Goal: Task Accomplishment & Management: Manage account settings

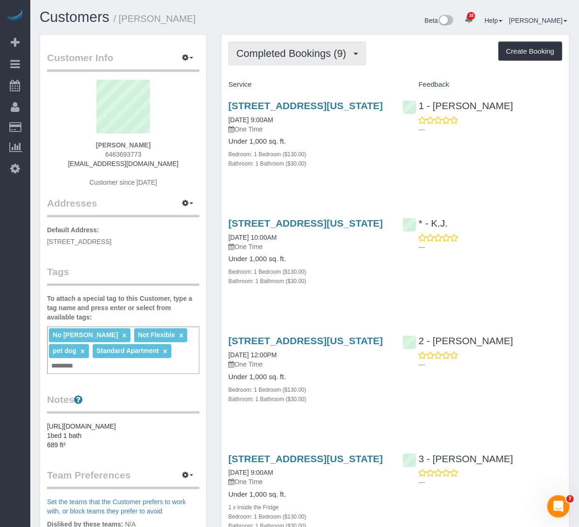
click at [326, 61] on button "Completed Bookings (9)" at bounding box center [297, 53] width 138 height 24
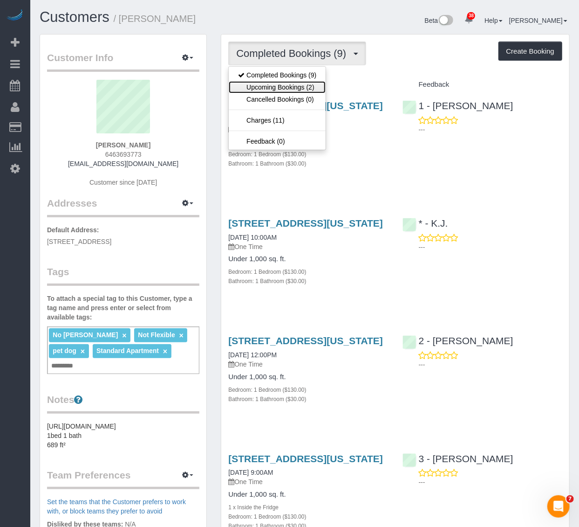
click at [278, 84] on link "Upcoming Bookings (2)" at bounding box center [277, 87] width 97 height 12
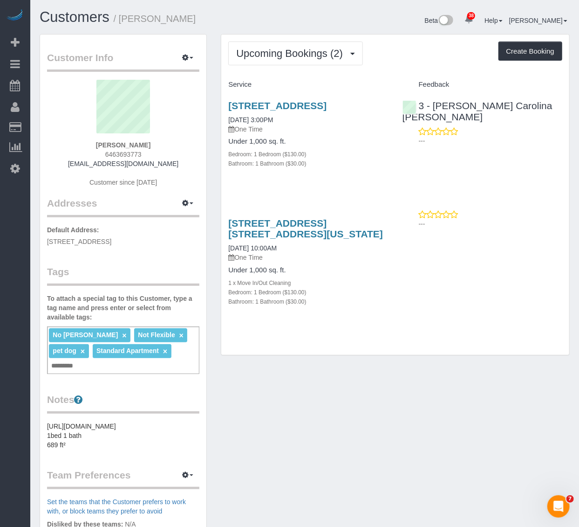
drag, startPoint x: 160, startPoint y: 145, endPoint x: 103, endPoint y: 145, distance: 56.8
click at [103, 145] on div "Ashley Korody 6463693773 ashannk@gmail.com Customer since 2024" at bounding box center [123, 138] width 152 height 116
click at [108, 154] on span "6463693773" at bounding box center [123, 154] width 36 height 7
copy span "6463693773"
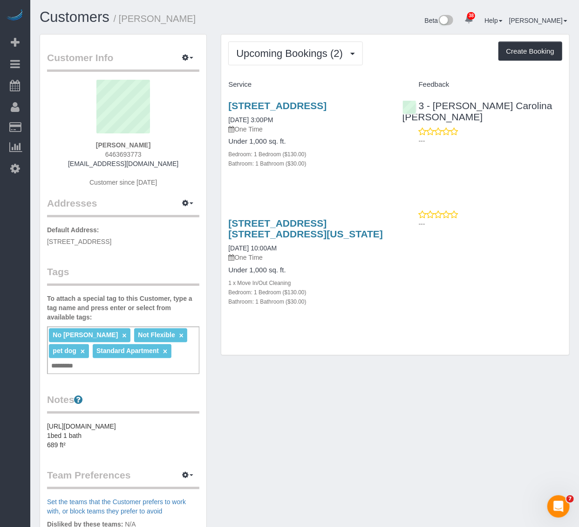
click at [351, 134] on p "One Time" at bounding box center [308, 128] width 160 height 9
click at [390, 185] on div "2-55 East 50th, Unit E404, Long Island City, NY 11101 10/12/2025 3:00PM One Tim…" at bounding box center [308, 139] width 174 height 94
click at [362, 186] on div "2-55 East 50th, Unit E404, Long Island City, NY 11101 10/12/2025 3:00PM One Tim…" at bounding box center [308, 139] width 174 height 94
click at [292, 60] on button "Upcoming Bookings (2)" at bounding box center [295, 53] width 135 height 24
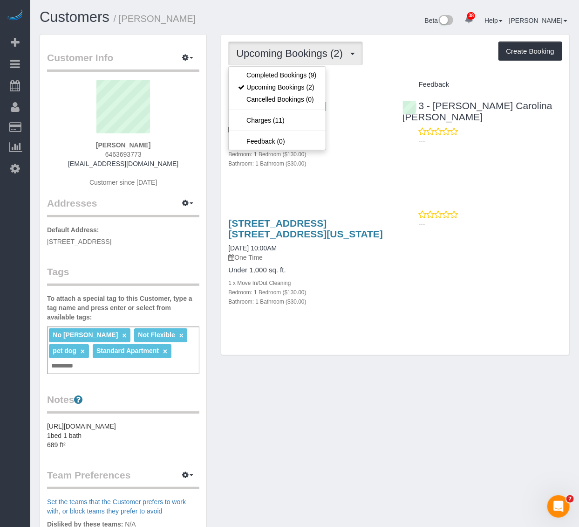
click at [352, 111] on h3 "2-55 East 50th, Unit E404, Long Island City, NY 11101" at bounding box center [308, 105] width 160 height 11
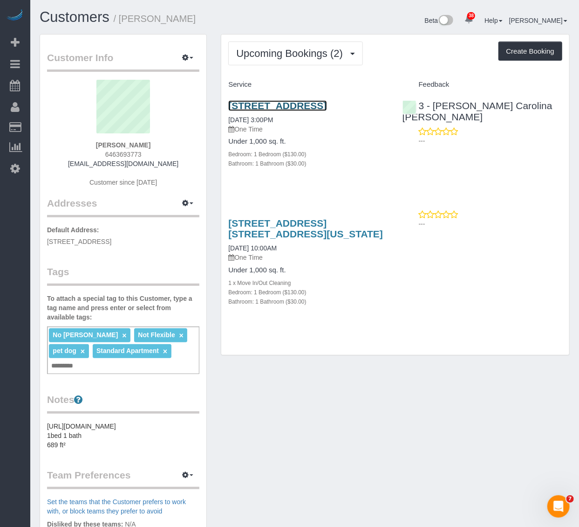
click at [327, 107] on link "2-55 East 50th, Unit E404, Long Island City, NY 11101" at bounding box center [277, 105] width 98 height 11
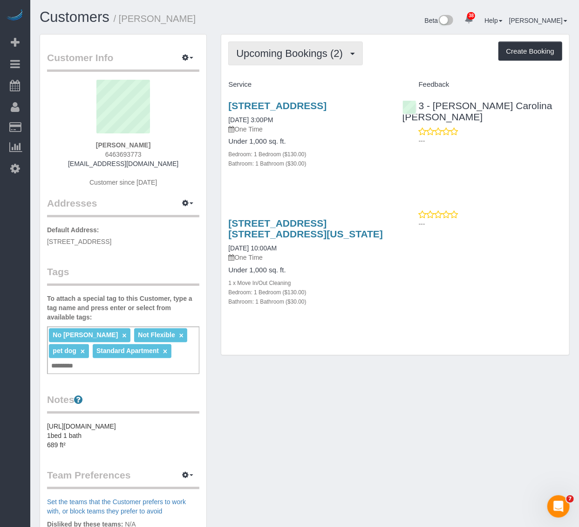
click at [240, 48] on span "Upcoming Bookings (2)" at bounding box center [291, 54] width 111 height 12
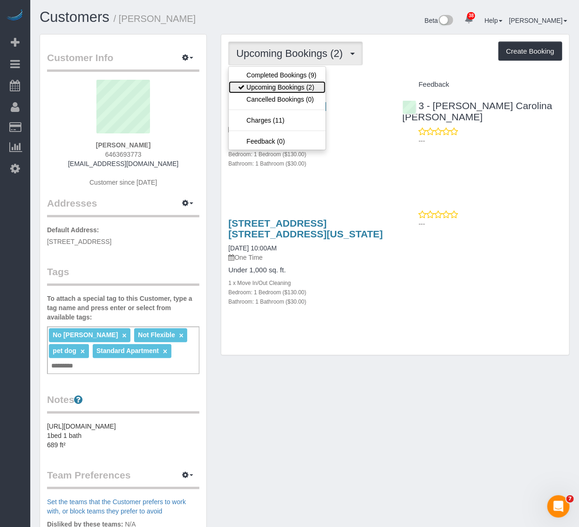
click at [243, 90] on icon at bounding box center [241, 87] width 7 height 7
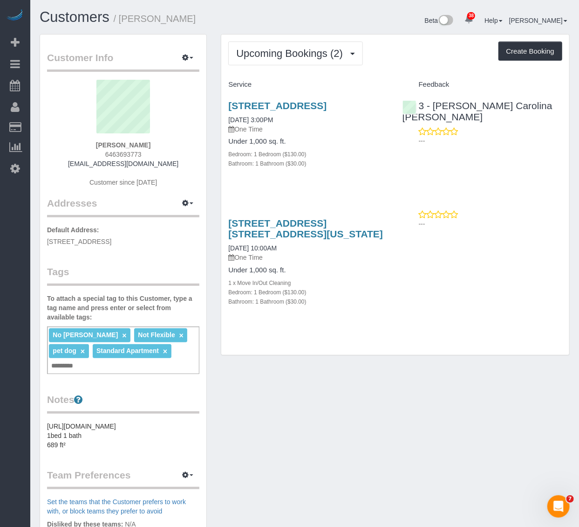
drag, startPoint x: 353, startPoint y: 118, endPoint x: 217, endPoint y: 104, distance: 136.3
click at [217, 104] on div "Upcoming Bookings (2) Completed Bookings (9) Upcoming Bookings (2) Cancelled Bo…" at bounding box center [395, 199] width 363 height 330
copy link "2-33 50th Avenue, Unit E404, Long Island City, NY 11101"
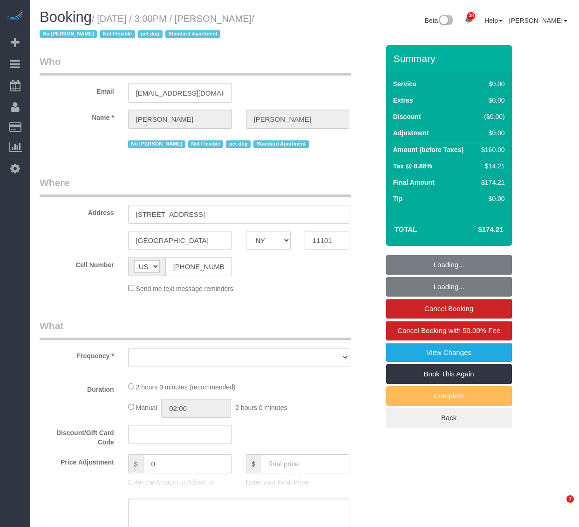
select select "NY"
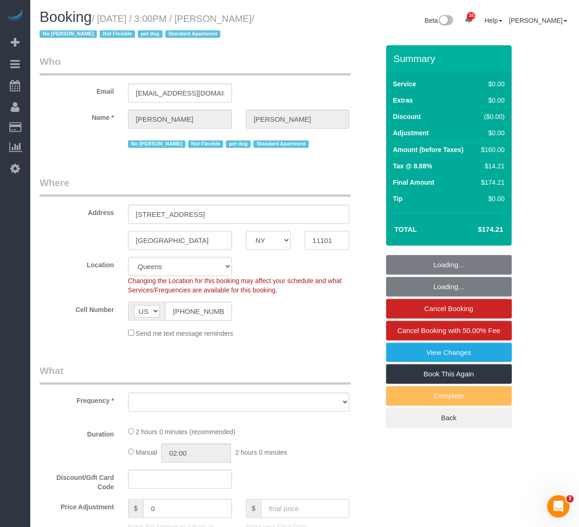
select select "object:833"
select select "spot1"
select select "number:89"
select select "number:90"
select select "number:13"
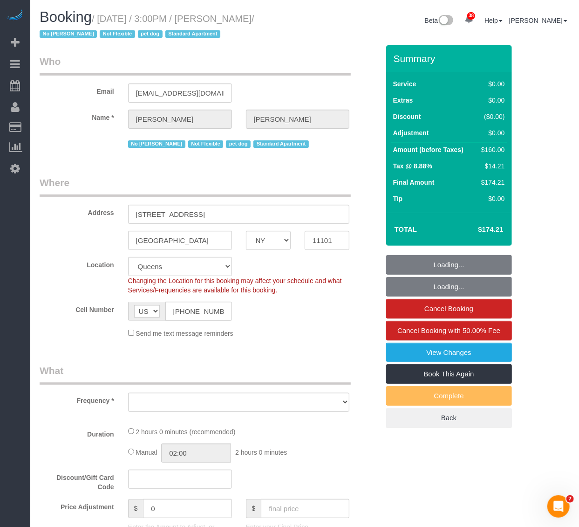
select select "number:5"
select select "string:stripe-pm_1PRaTe4VGloSiKo70J2VwSuU"
select select "1"
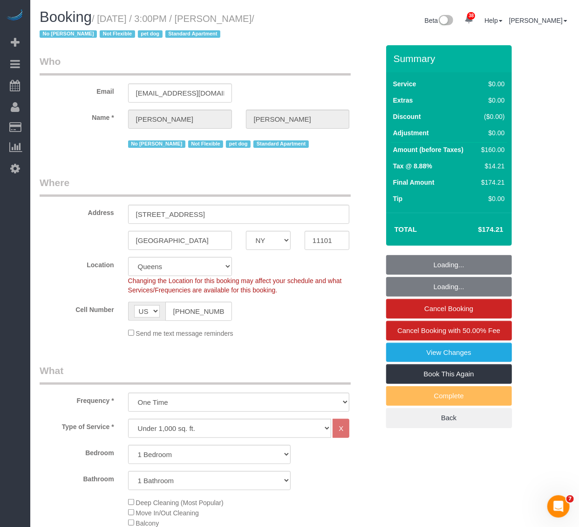
select select "object:1443"
select select "1"
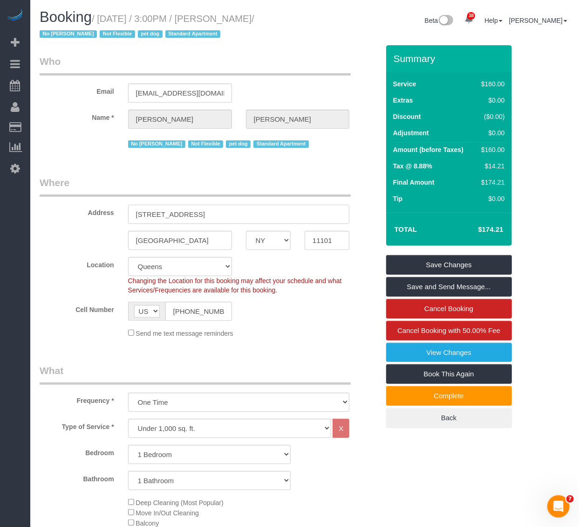
click at [148, 215] on input "2-55 East 50th, Unit E404" at bounding box center [239, 214] width 222 height 19
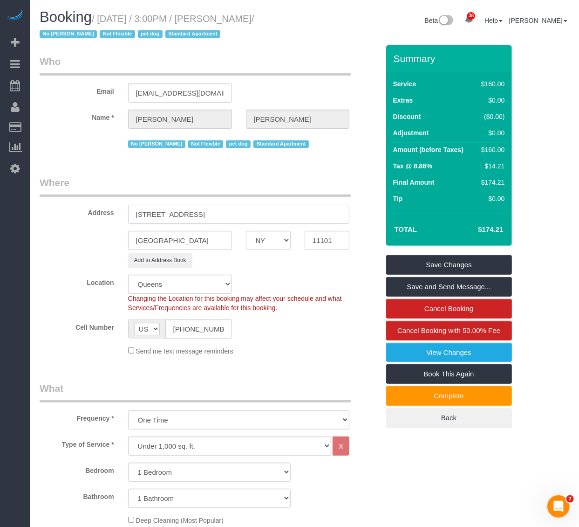
click at [154, 213] on input "2-33 East 50th, Unit E404" at bounding box center [239, 214] width 222 height 19
type input "2-33 50th Avenue, Unit E404"
click at [178, 239] on input "Long Island city" at bounding box center [180, 240] width 104 height 19
type input "Long Island City"
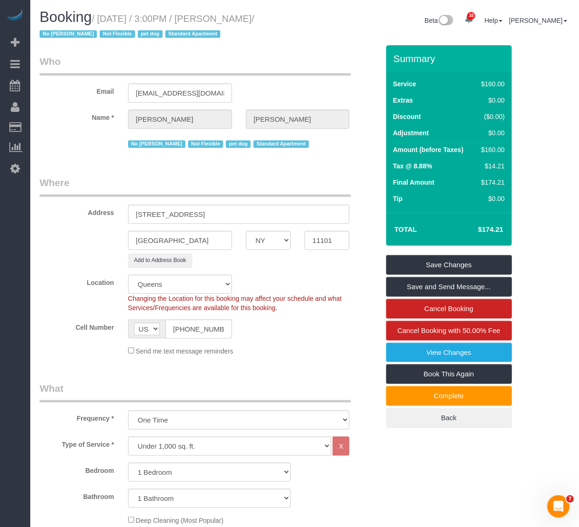
click at [308, 275] on div "Location Manhattan Austin Boston Bronx Brooklyn Charlotte Denver New Jersey Por…" at bounding box center [210, 293] width 354 height 38
click at [474, 262] on link "Save Changes" at bounding box center [449, 265] width 126 height 20
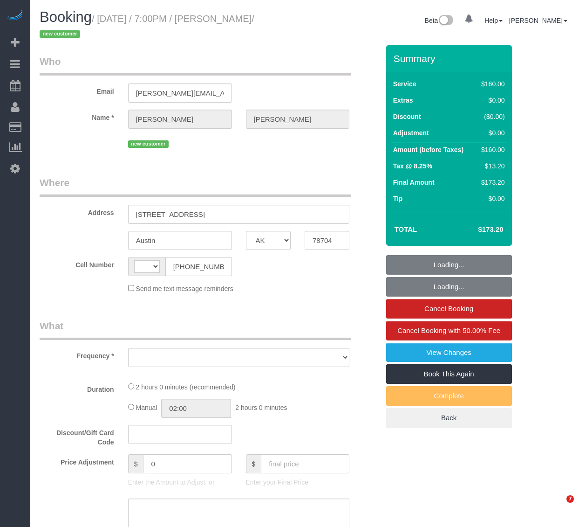
select select "[GEOGRAPHIC_DATA]"
select select "number:89"
select select "number:90"
select select "number:15"
select select "number:5"
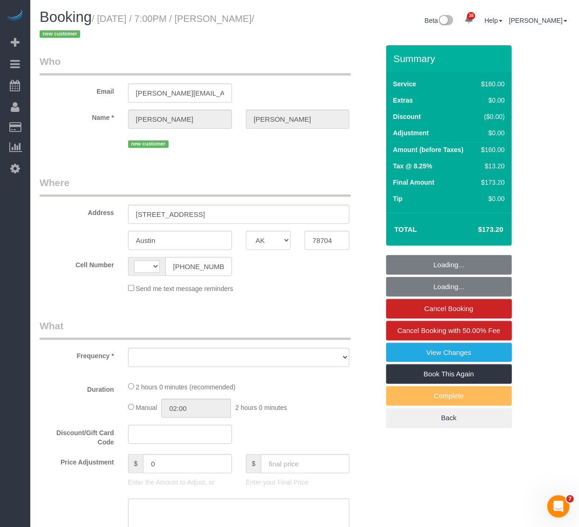
select select "string:stripe-pm_1SHV9W4VGloSiKo7LXBcipxc"
select select "spot1"
select select "object:752"
select select "string:[GEOGRAPHIC_DATA]"
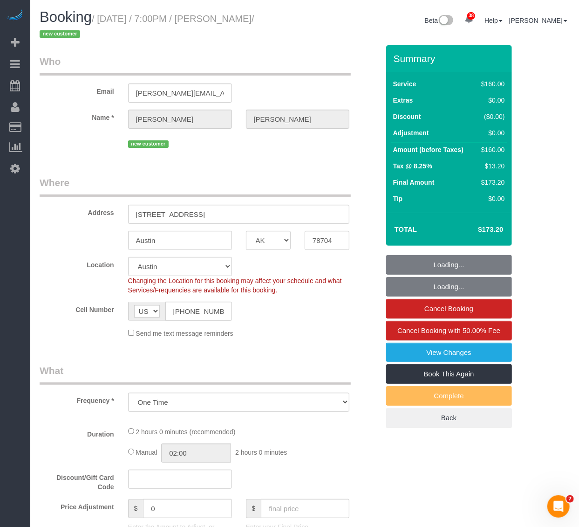
select select
select select "object:1134"
select select "spot42"
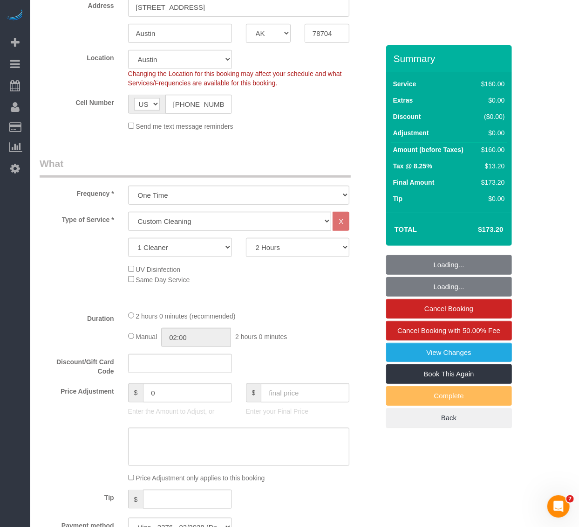
scroll to position [362, 0]
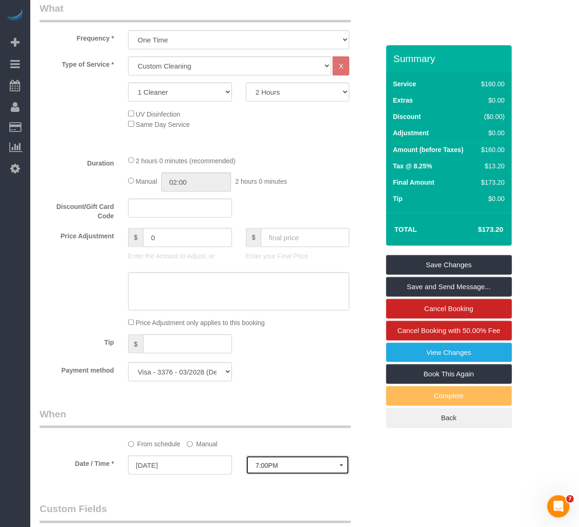
click at [305, 463] on button "7:00PM" at bounding box center [298, 464] width 104 height 19
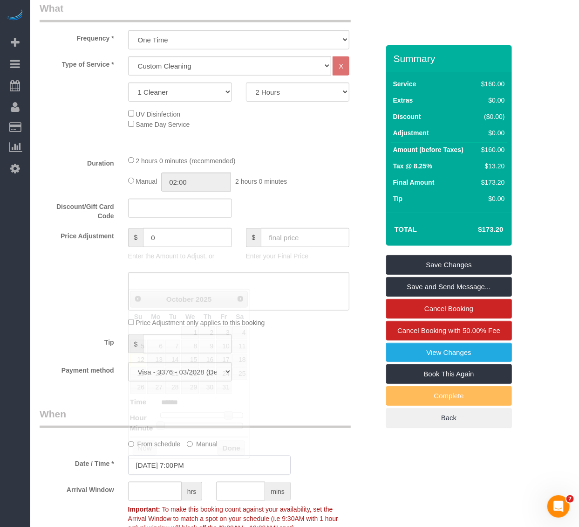
click at [192, 469] on input "[DATE] 7:00PM" at bounding box center [209, 464] width 163 height 19
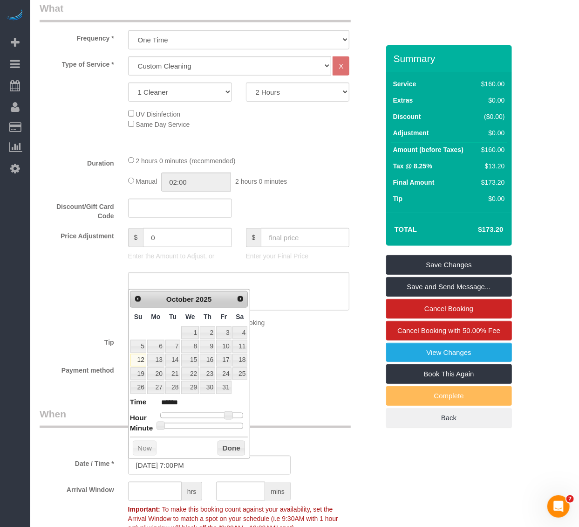
type input "[DATE] 4:00PM"
type input "******"
type input "[DATE] 5:00PM"
type input "******"
click at [220, 417] on div at bounding box center [201, 415] width 83 height 6
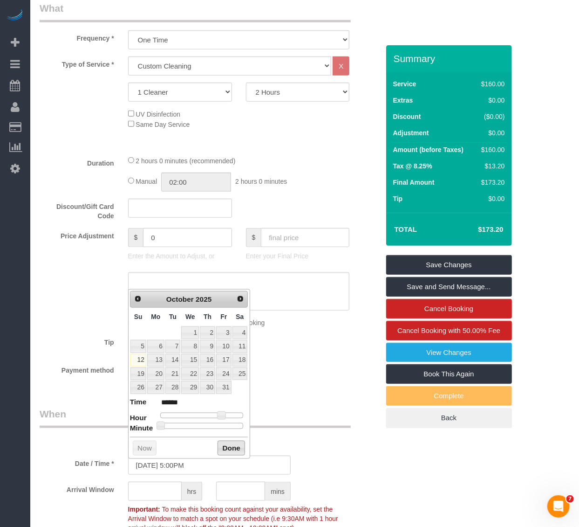
click at [232, 451] on button "Done" at bounding box center [231, 447] width 27 height 15
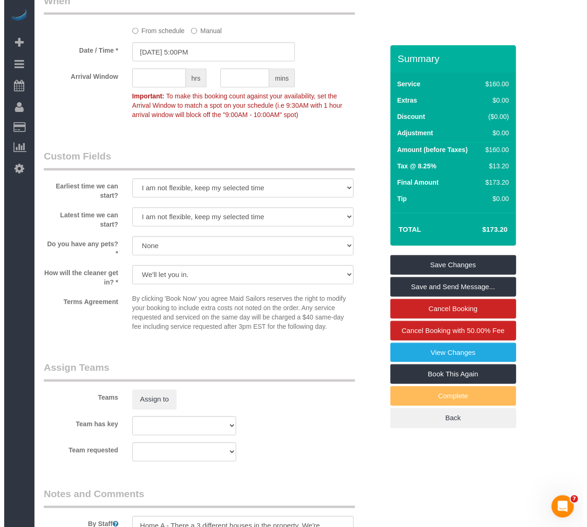
scroll to position [776, 0]
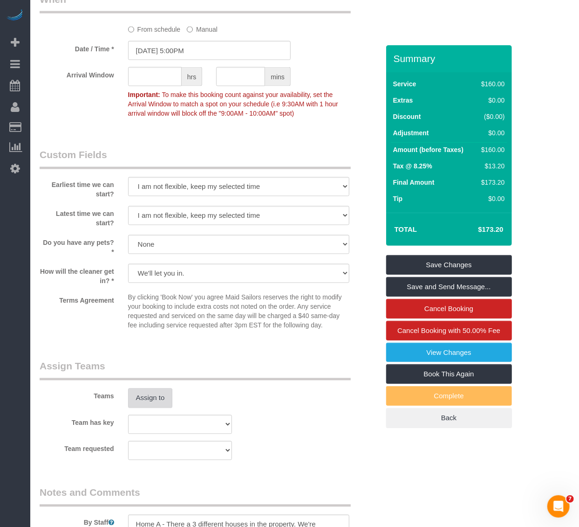
click at [131, 394] on button "Assign to" at bounding box center [150, 398] width 45 height 20
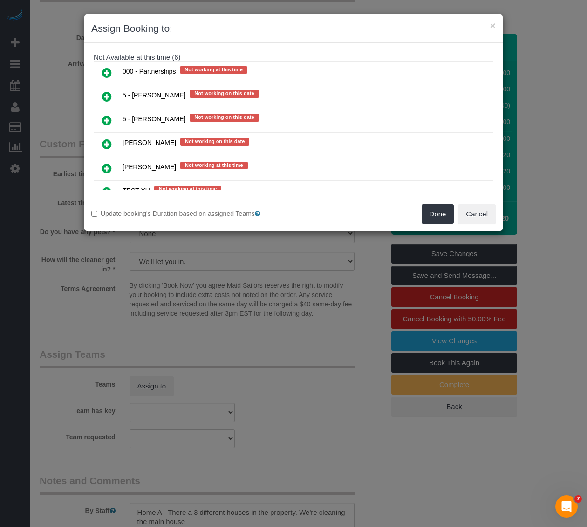
scroll to position [103, 0]
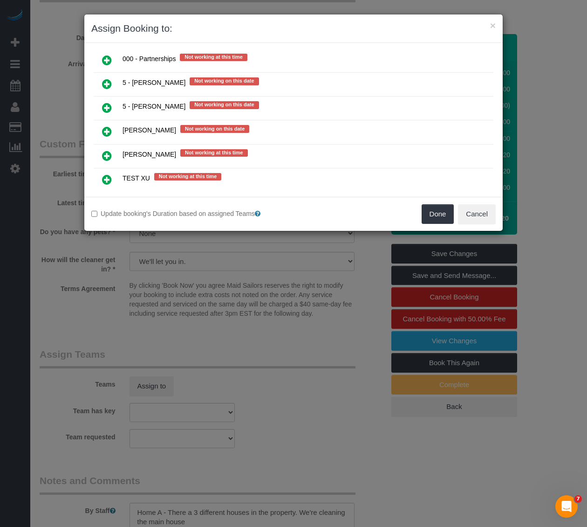
click at [104, 133] on icon at bounding box center [107, 131] width 10 height 11
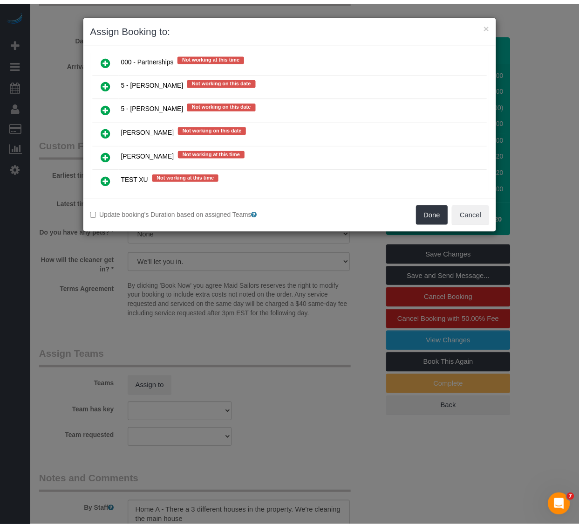
scroll to position [121, 0]
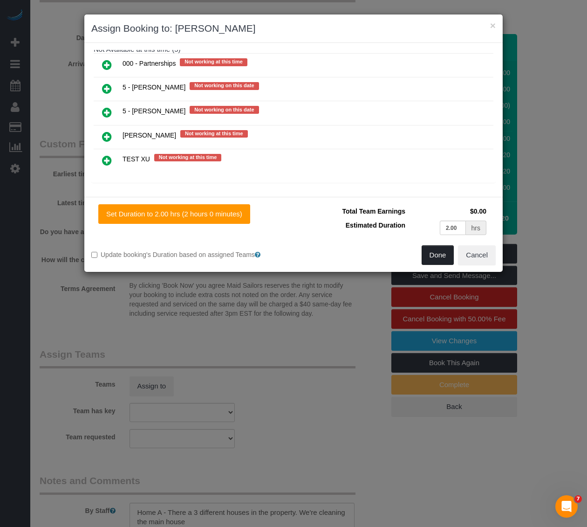
click at [425, 257] on button "Done" at bounding box center [438, 255] width 33 height 20
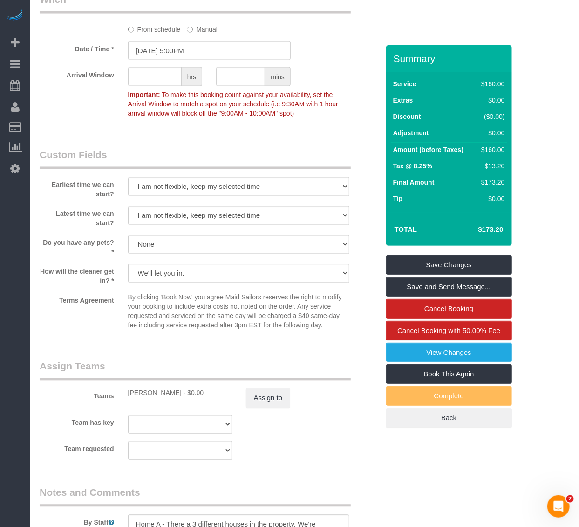
click at [296, 463] on fieldset "Assign Teams Teams [PERSON_NAME] - $0.00 Assign to Team has key 000 - Partnersh…" at bounding box center [210, 413] width 340 height 108
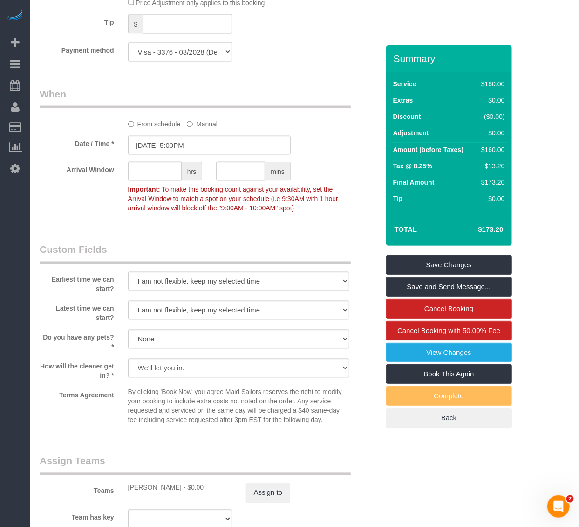
scroll to position [673, 0]
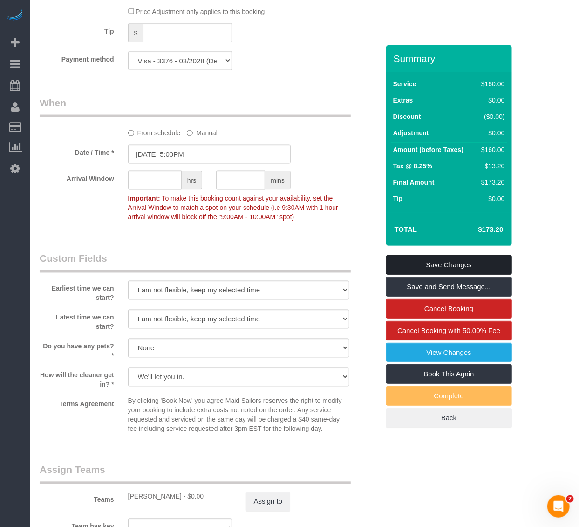
click at [469, 259] on link "Save Changes" at bounding box center [449, 265] width 126 height 20
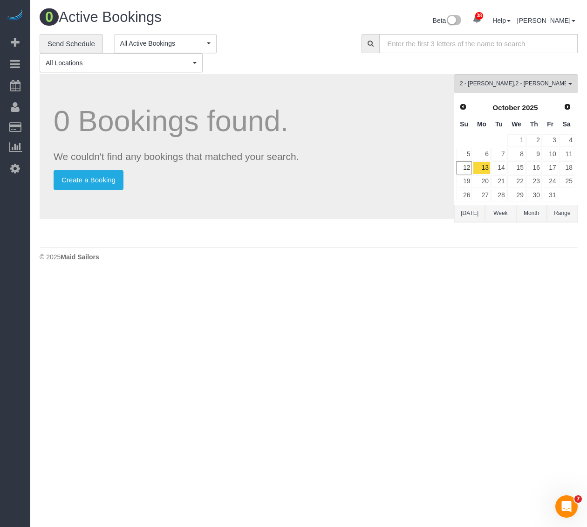
click at [440, 211] on div "0 Bookings found. We couldn't find any bookings that matched your search. Creat…" at bounding box center [247, 146] width 414 height 145
